Goal: Task Accomplishment & Management: Use online tool/utility

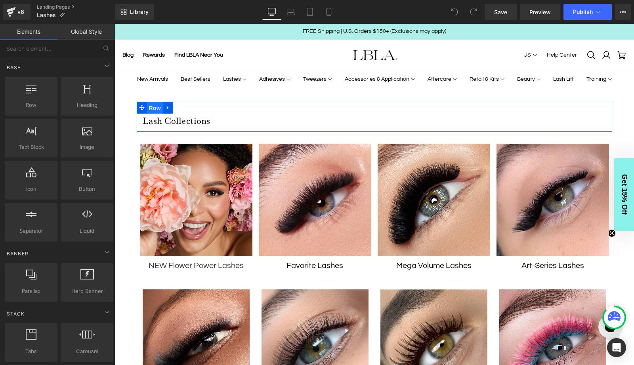
click at [155, 107] on ul "Row" at bounding box center [155, 108] width 36 height 12
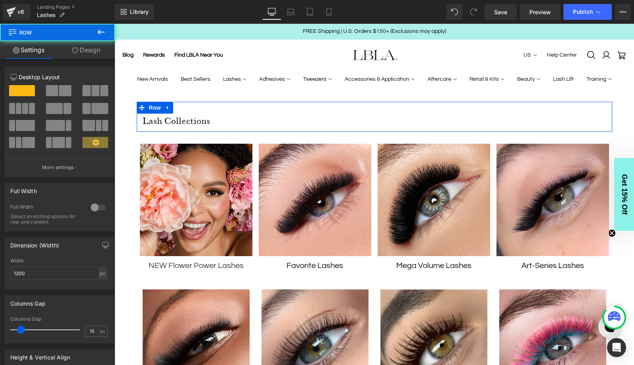
click at [86, 50] on link "Design" at bounding box center [85, 50] width 57 height 18
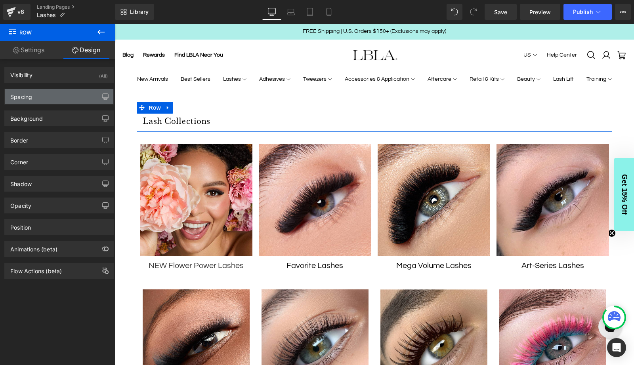
click at [59, 93] on div "Spacing" at bounding box center [59, 96] width 108 height 15
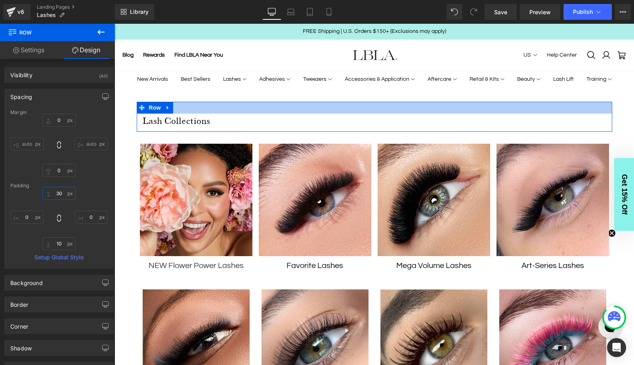
click at [60, 196] on input "30" at bounding box center [58, 193] width 33 height 13
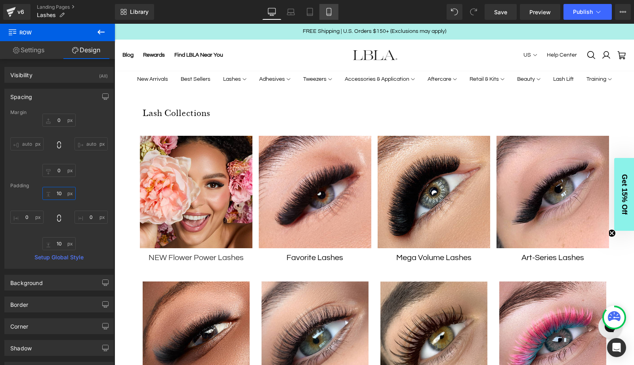
type input "10"
click at [327, 13] on icon at bounding box center [329, 12] width 8 height 8
type input "60"
type input "0"
type input "10"
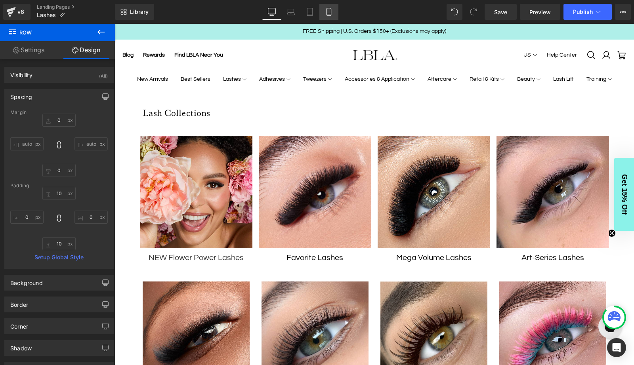
type input "0"
type input "10"
type input "0"
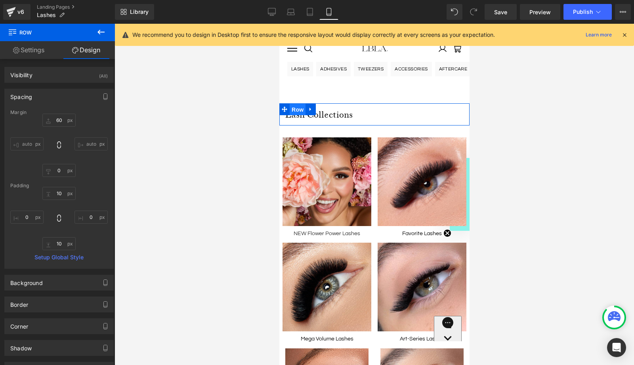
click at [297, 108] on span "Row" at bounding box center [297, 110] width 16 height 12
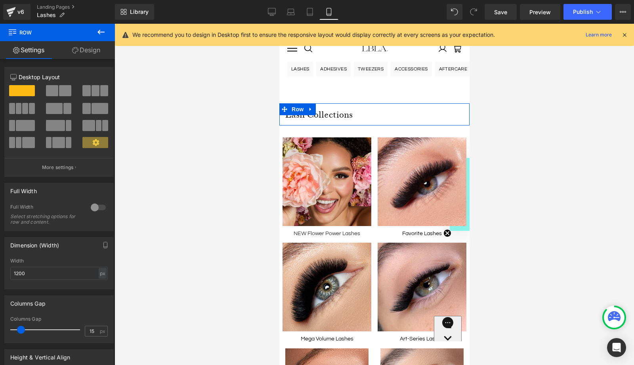
click at [85, 50] on link "Design" at bounding box center [85, 50] width 57 height 18
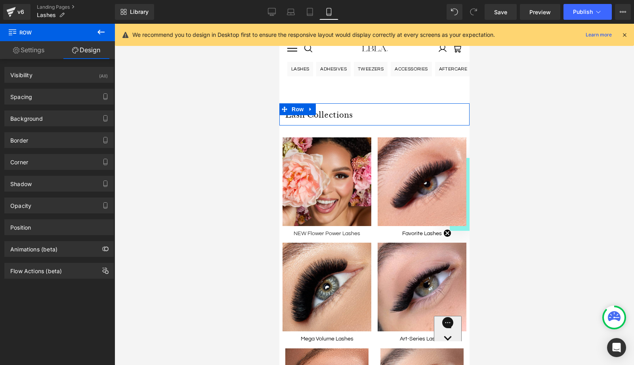
type input "60"
type input "0"
type input "10"
type input "0"
type input "10"
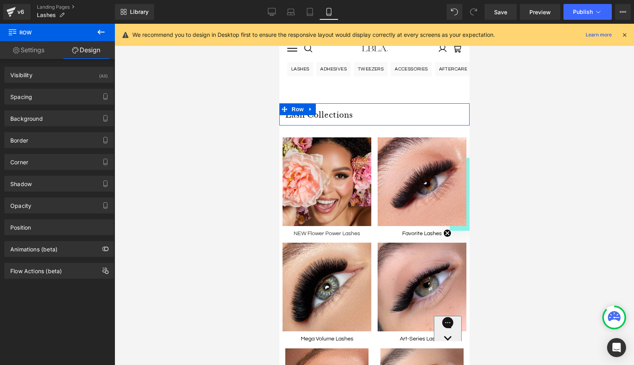
type input "0"
click at [55, 97] on div "Spacing" at bounding box center [59, 96] width 108 height 15
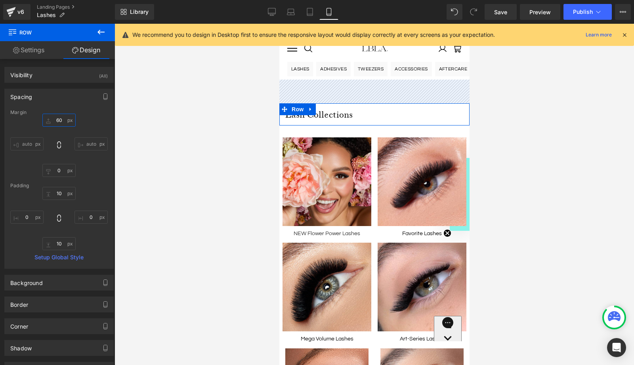
click at [56, 117] on input "60" at bounding box center [58, 120] width 33 height 13
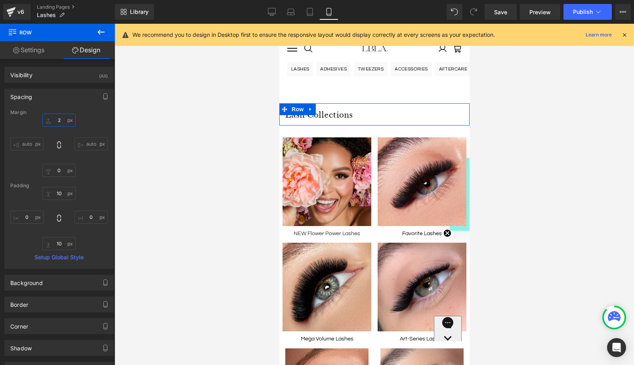
type input "20"
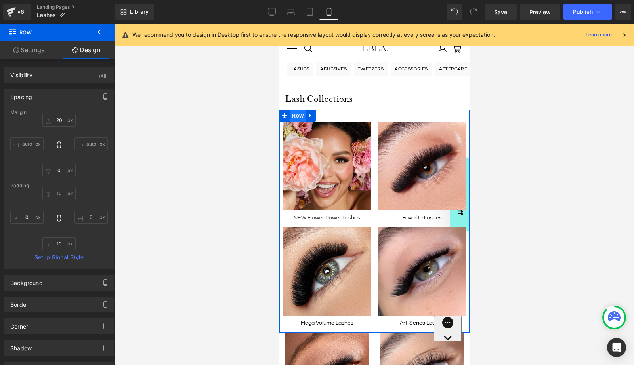
click at [291, 119] on span "Row" at bounding box center [297, 116] width 16 height 12
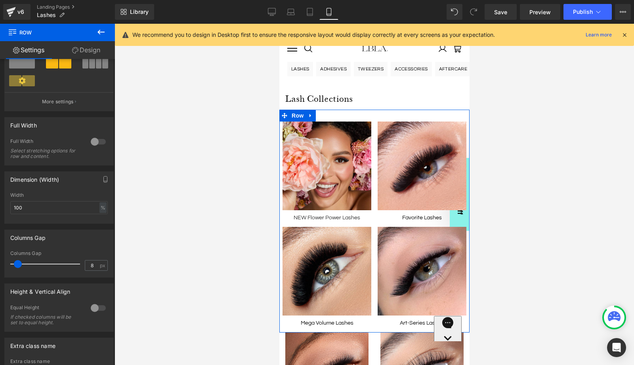
scroll to position [212, 0]
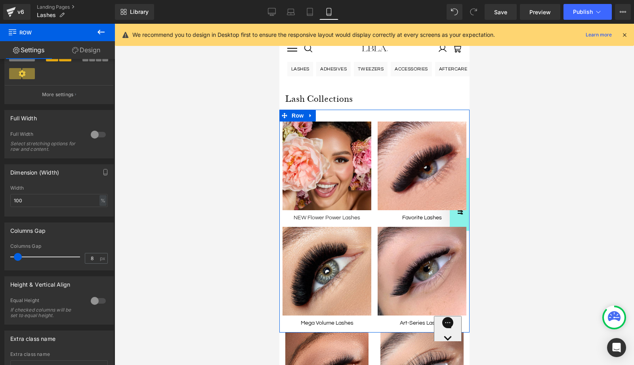
click at [88, 46] on link "Design" at bounding box center [85, 50] width 57 height 18
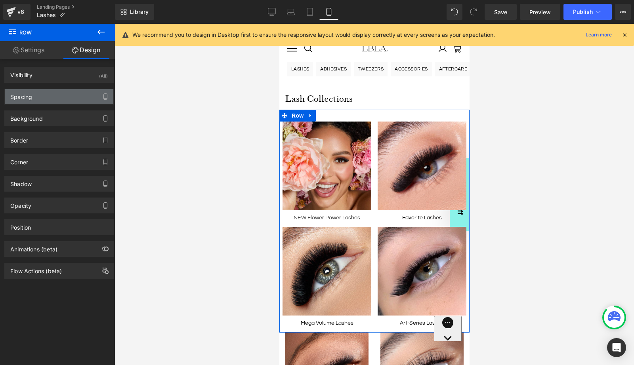
click at [38, 94] on div "Spacing" at bounding box center [59, 96] width 108 height 15
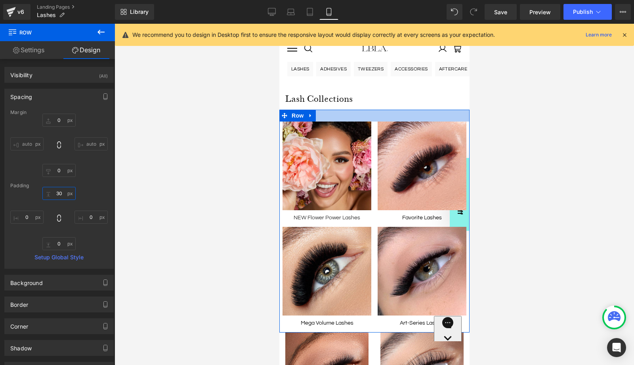
click at [59, 194] on input "30" at bounding box center [58, 193] width 33 height 13
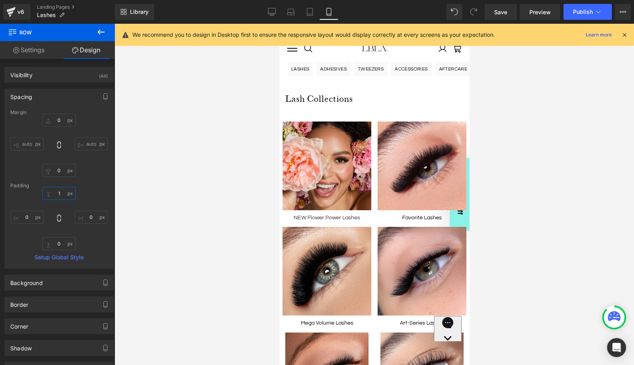
type input "10"
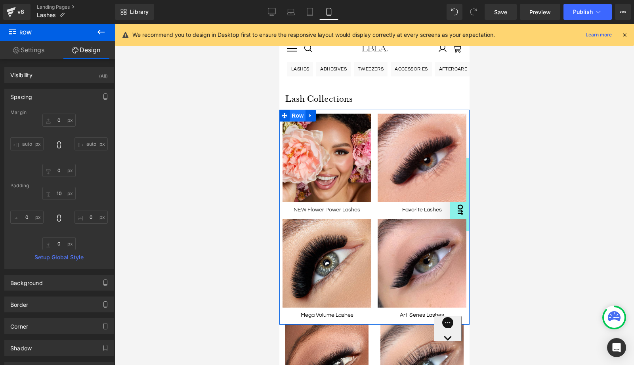
click at [297, 114] on span "Row" at bounding box center [297, 116] width 16 height 12
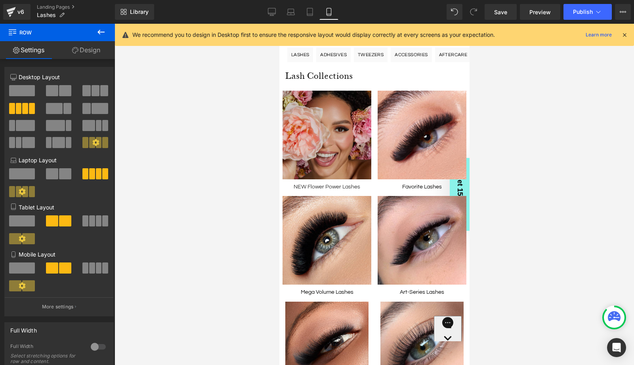
scroll to position [0, 0]
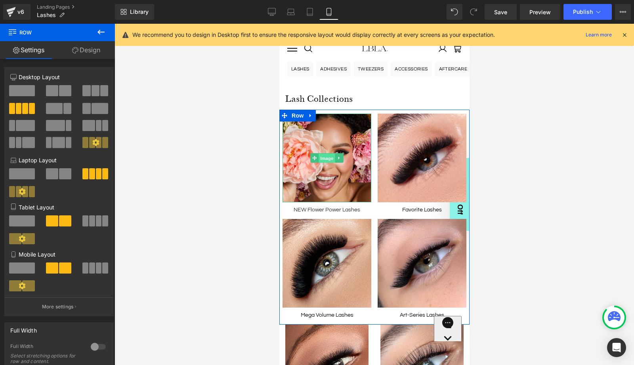
click at [326, 155] on span "Image" at bounding box center [326, 159] width 17 height 10
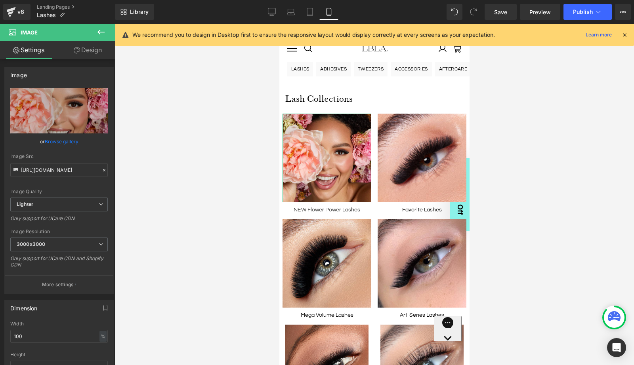
click at [86, 49] on link "Design" at bounding box center [87, 50] width 57 height 18
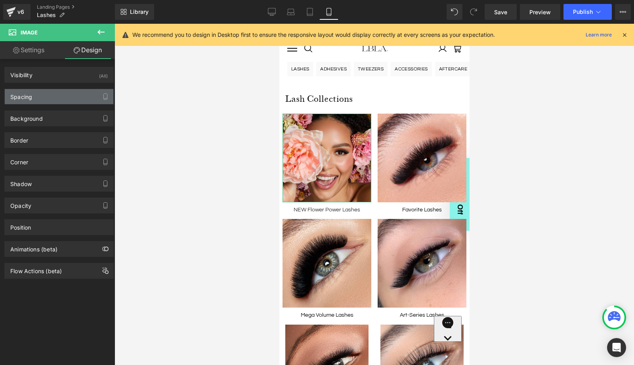
click at [63, 98] on div "Spacing" at bounding box center [59, 96] width 108 height 15
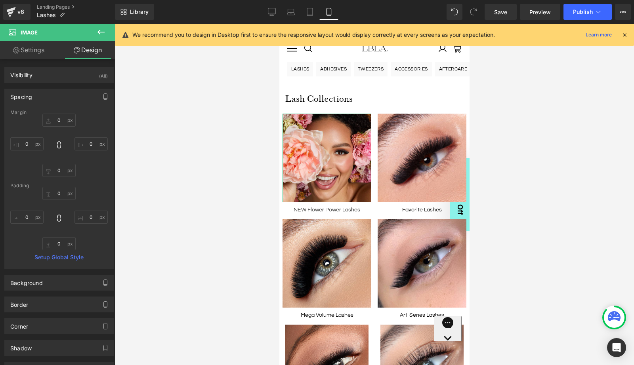
click at [37, 51] on link "Settings" at bounding box center [28, 50] width 57 height 18
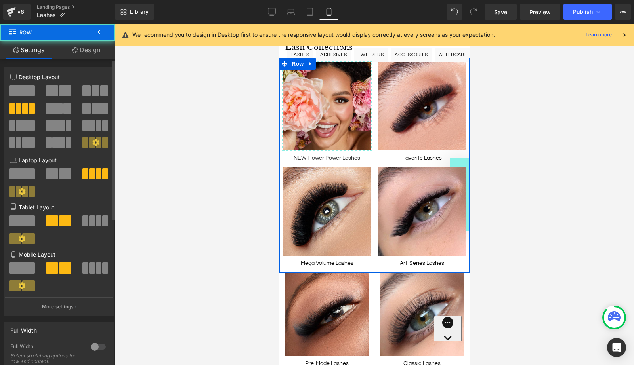
scroll to position [54, 0]
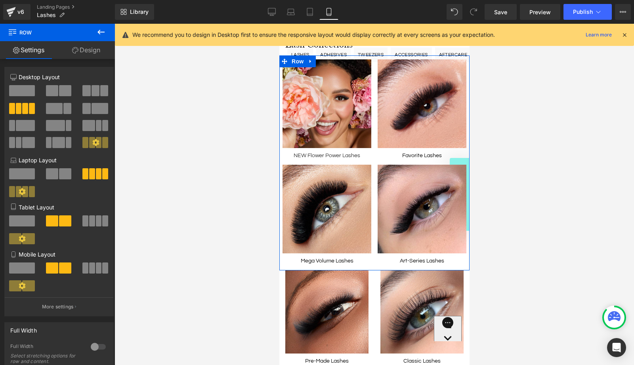
click at [86, 50] on link "Design" at bounding box center [85, 50] width 57 height 18
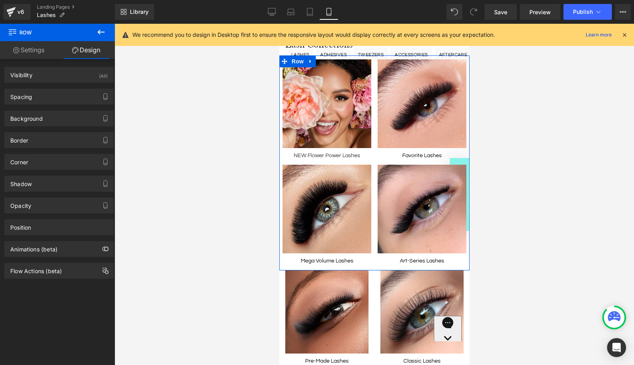
click at [39, 47] on link "Settings" at bounding box center [28, 50] width 57 height 18
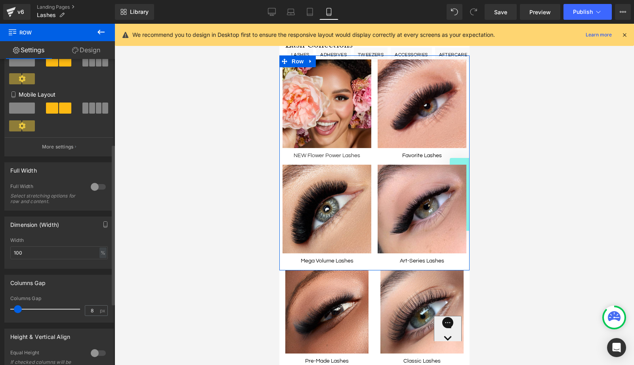
scroll to position [172, 0]
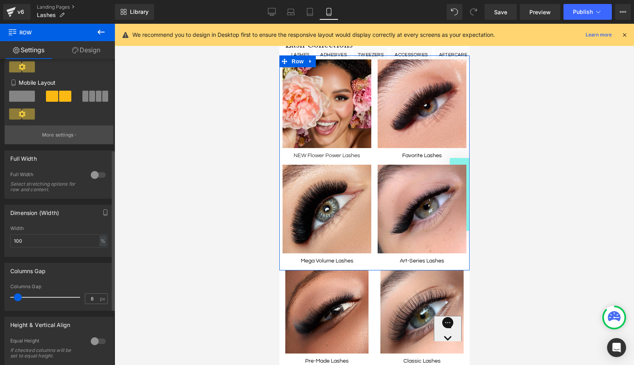
click at [65, 136] on p "More settings" at bounding box center [58, 134] width 32 height 7
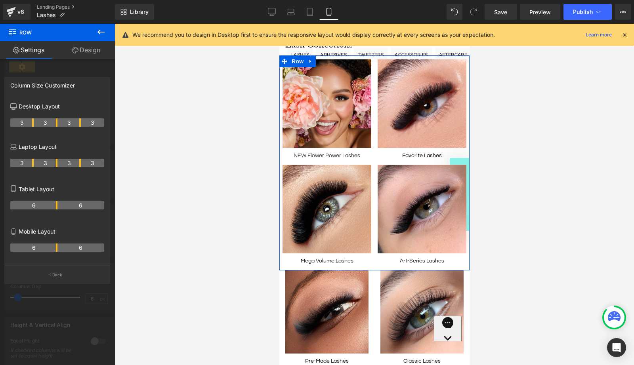
click at [36, 50] on link "Settings" at bounding box center [28, 50] width 57 height 18
click at [84, 52] on link "Design" at bounding box center [85, 50] width 57 height 18
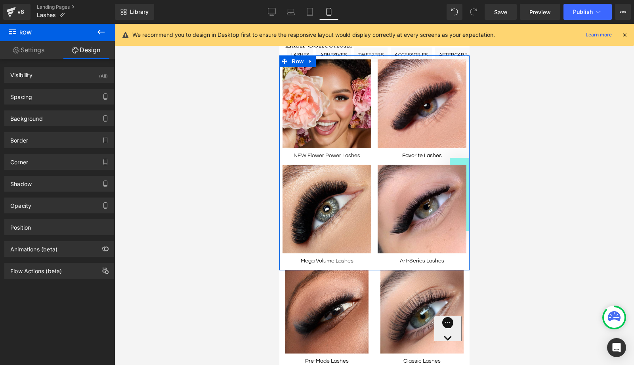
click at [36, 48] on link "Settings" at bounding box center [28, 50] width 57 height 18
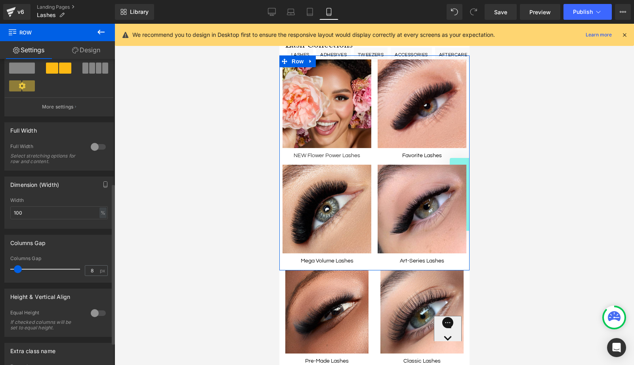
scroll to position [278, 0]
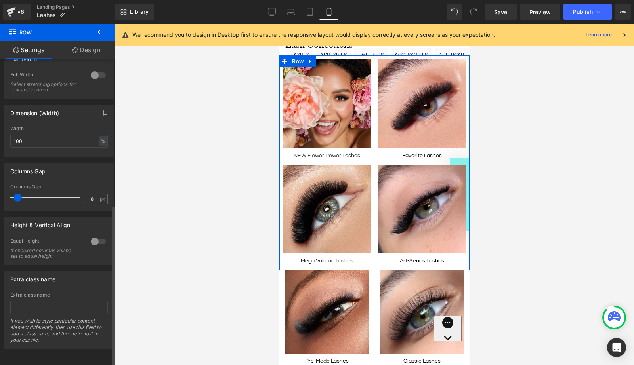
click at [93, 235] on div at bounding box center [98, 241] width 19 height 13
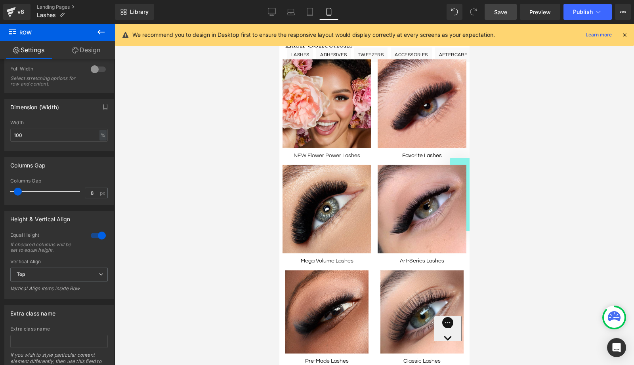
click at [506, 9] on span "Save" at bounding box center [500, 12] width 13 height 8
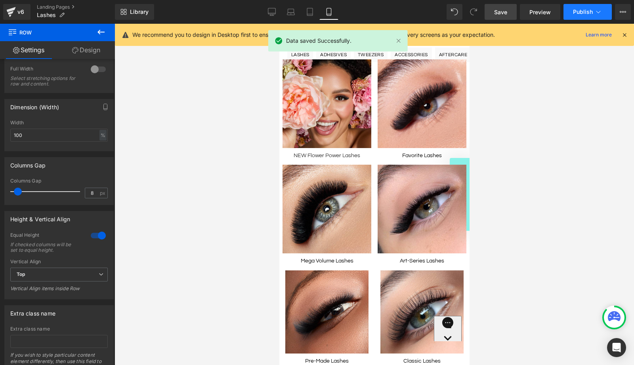
click at [579, 10] on span "Publish" at bounding box center [583, 12] width 20 height 6
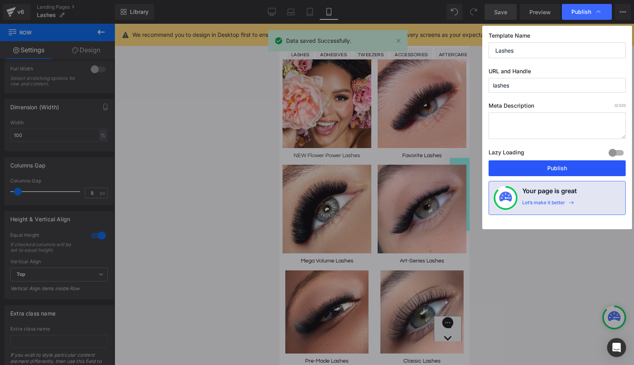
click at [545, 164] on button "Publish" at bounding box center [556, 168] width 137 height 16
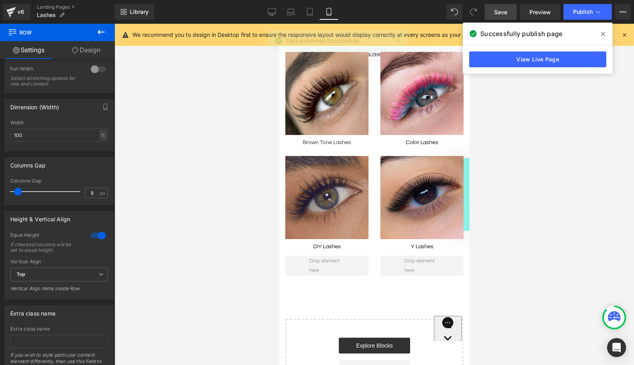
scroll to position [374, 0]
